Goal: Information Seeking & Learning: Check status

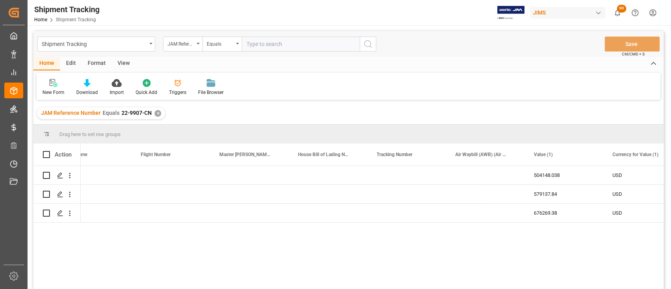
scroll to position [0, 2624]
click at [157, 114] on div "✕" at bounding box center [158, 113] width 7 height 7
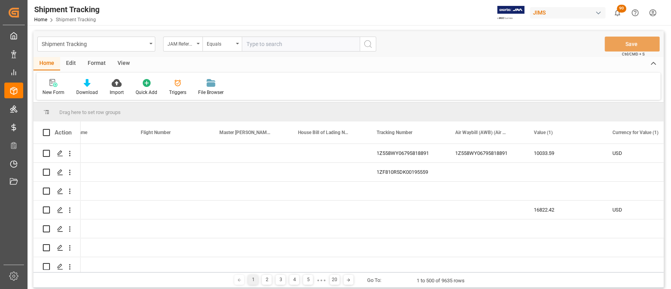
click at [153, 45] on div "Shipment Tracking" at bounding box center [96, 44] width 118 height 15
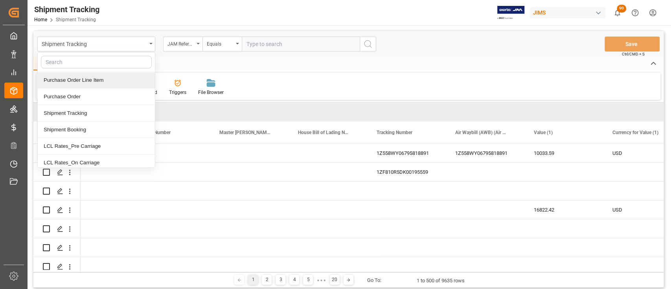
click at [99, 83] on div "Purchase Order Line Item" at bounding box center [96, 80] width 117 height 17
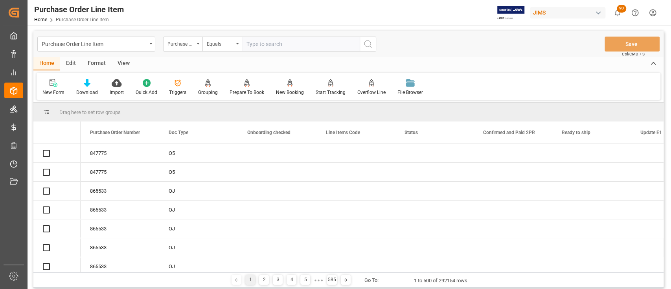
click at [299, 45] on input "text" at bounding box center [301, 44] width 118 height 15
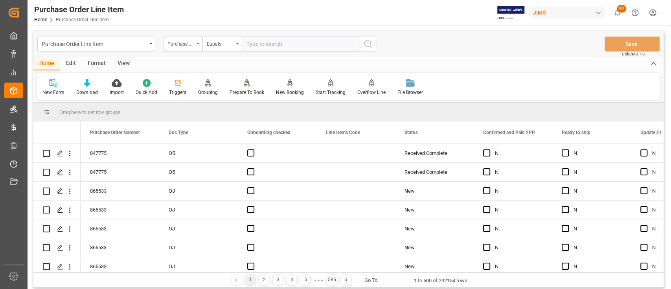
paste input "865551"
type input "865551"
click at [369, 46] on circle "search button" at bounding box center [368, 44] width 6 height 6
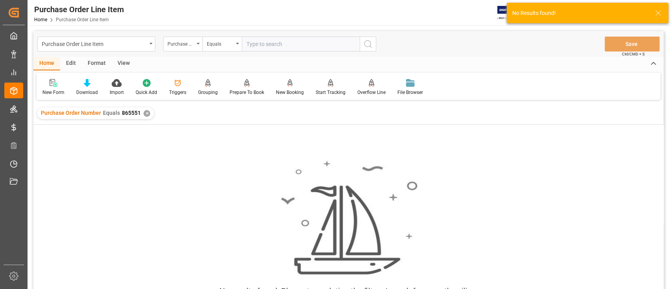
click at [147, 113] on div "✕" at bounding box center [147, 113] width 7 height 7
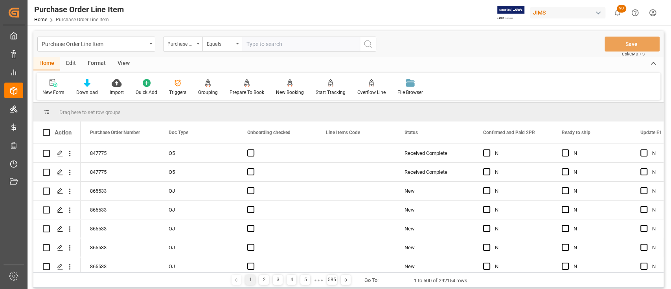
click at [151, 47] on div "Purchase Order Line Item" at bounding box center [96, 44] width 118 height 15
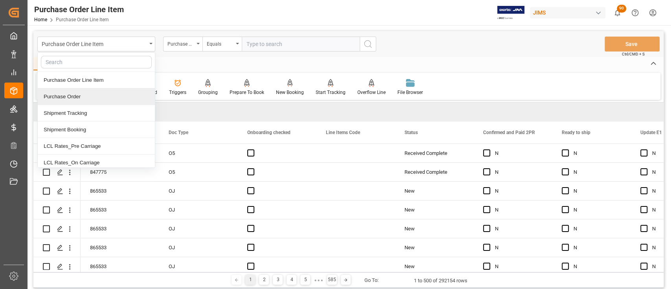
click at [74, 96] on div "Purchase Order" at bounding box center [96, 96] width 117 height 17
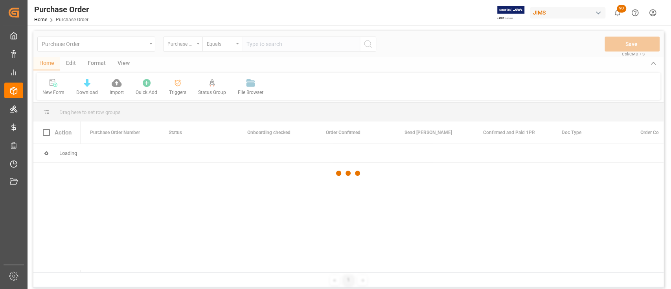
click at [308, 44] on div at bounding box center [348, 173] width 630 height 284
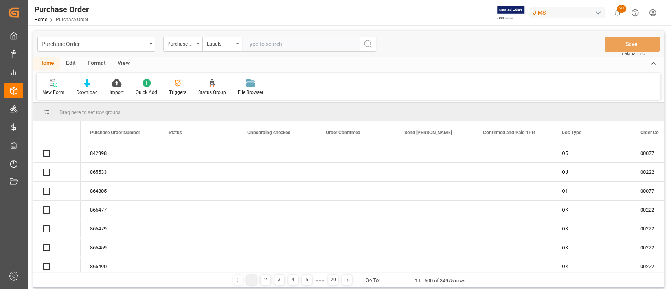
click at [308, 44] on input "text" at bounding box center [301, 44] width 118 height 15
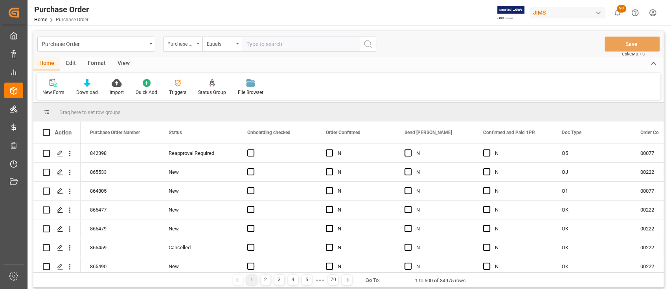
paste input "865551"
type input "865551"
click at [372, 45] on icon "search button" at bounding box center [367, 43] width 9 height 9
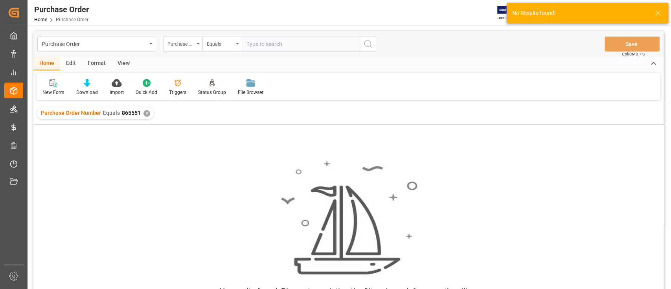
click at [145, 115] on div "✕" at bounding box center [147, 113] width 7 height 7
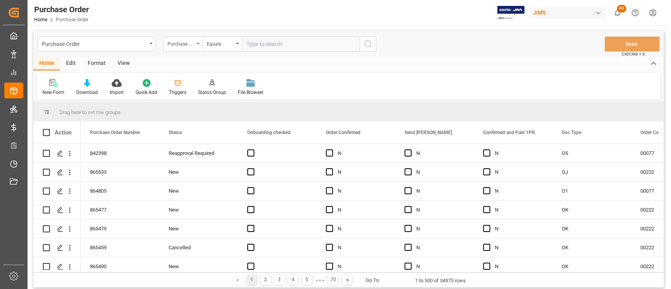
click at [297, 46] on input "text" at bounding box center [301, 44] width 118 height 15
paste input "865550"
type input "865550"
click at [371, 45] on icon "search button" at bounding box center [367, 43] width 9 height 9
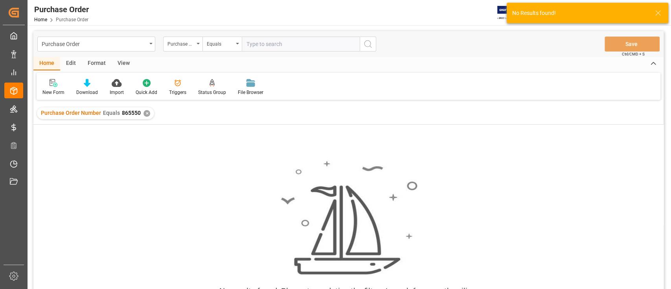
click at [148, 116] on div "Purchase Order Number Equals 865550 ✕" at bounding box center [95, 113] width 117 height 12
click at [146, 114] on div "✕" at bounding box center [147, 113] width 7 height 7
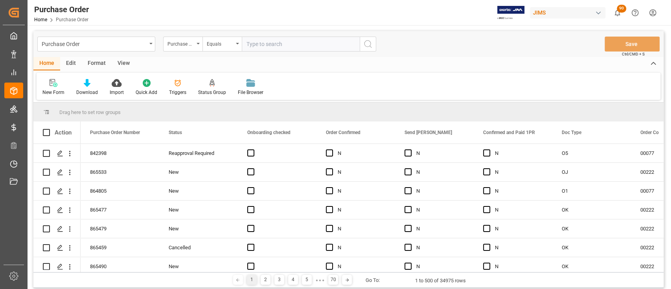
click at [281, 48] on input "text" at bounding box center [301, 44] width 118 height 15
paste input "865549"
type input "865549"
click at [369, 43] on icon "search button" at bounding box center [367, 43] width 9 height 9
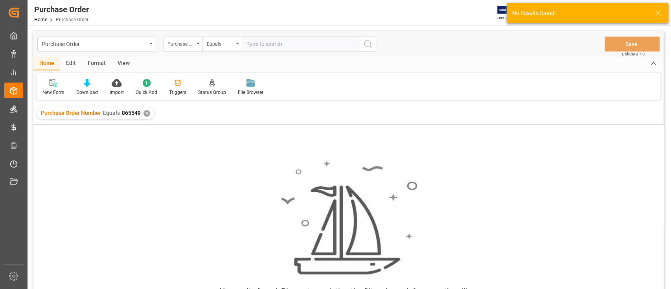
click at [145, 116] on div "✕" at bounding box center [147, 113] width 7 height 7
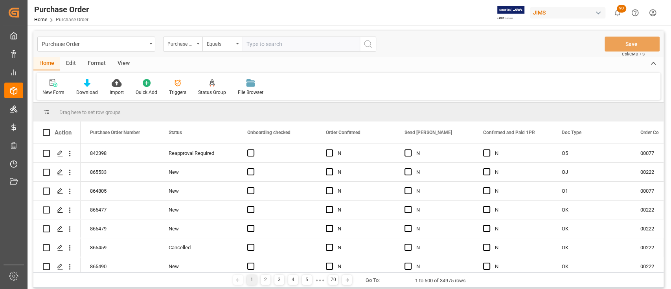
click at [277, 44] on input "text" at bounding box center [301, 44] width 118 height 15
paste input "865546"
type input "865546"
click at [370, 46] on icon "search button" at bounding box center [367, 43] width 9 height 9
click at [270, 41] on input "text" at bounding box center [301, 44] width 118 height 15
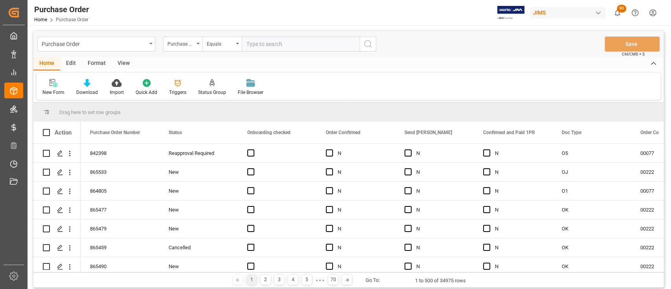
paste input "865542"
type input "865542"
click at [366, 47] on icon "search button" at bounding box center [367, 43] width 9 height 9
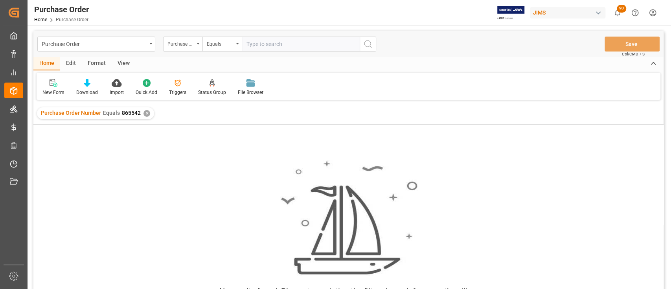
click at [142, 114] on div "Purchase Order Number Equals 865542 ✕" at bounding box center [95, 113] width 117 height 12
click at [146, 114] on div "✕" at bounding box center [147, 113] width 7 height 7
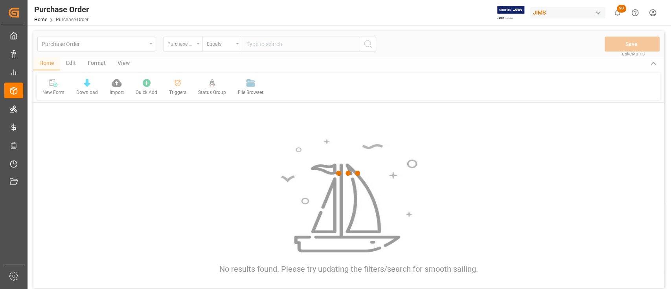
click at [330, 42] on div at bounding box center [348, 173] width 630 height 284
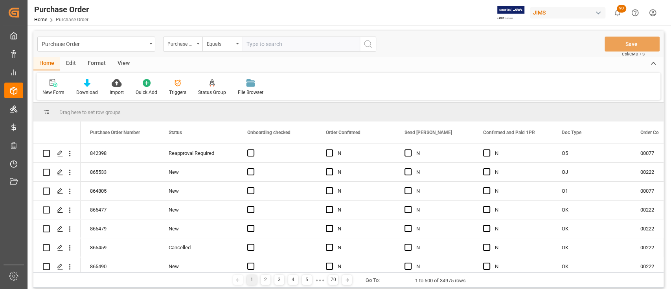
click at [288, 44] on input "text" at bounding box center [301, 44] width 118 height 15
paste input "865532"
type input "865532"
click at [367, 46] on icon "search button" at bounding box center [367, 43] width 9 height 9
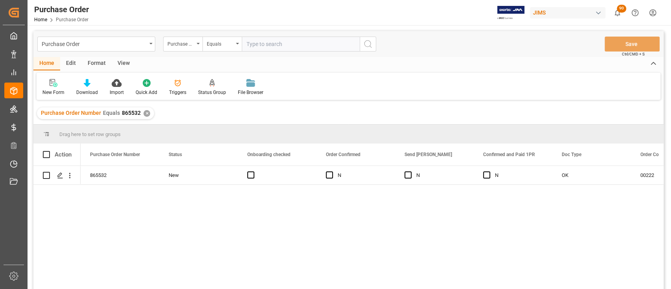
click at [147, 111] on div "✕" at bounding box center [147, 113] width 7 height 7
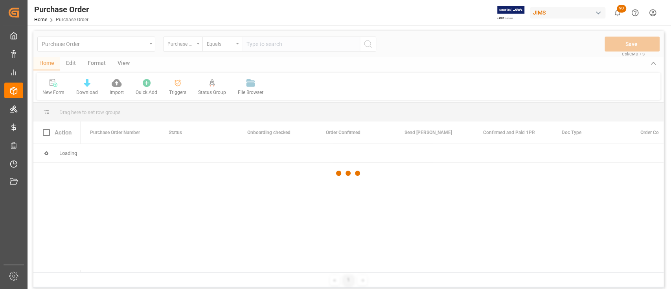
click at [280, 43] on div at bounding box center [348, 173] width 630 height 284
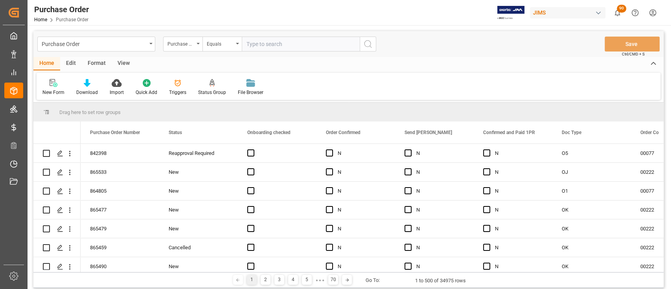
click at [284, 44] on input "text" at bounding box center [301, 44] width 118 height 15
paste input "865542"
type input "865542"
click at [362, 42] on button "search button" at bounding box center [368, 44] width 17 height 15
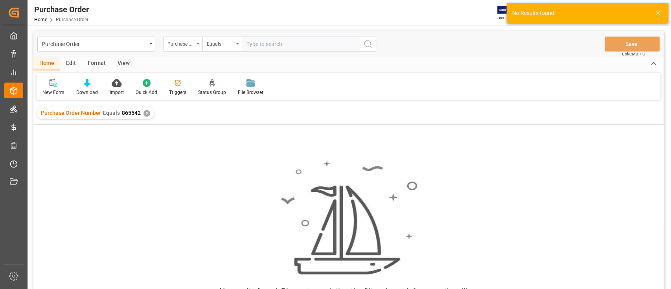
click at [146, 115] on div "✕" at bounding box center [147, 113] width 7 height 7
